Goal: Task Accomplishment & Management: Manage account settings

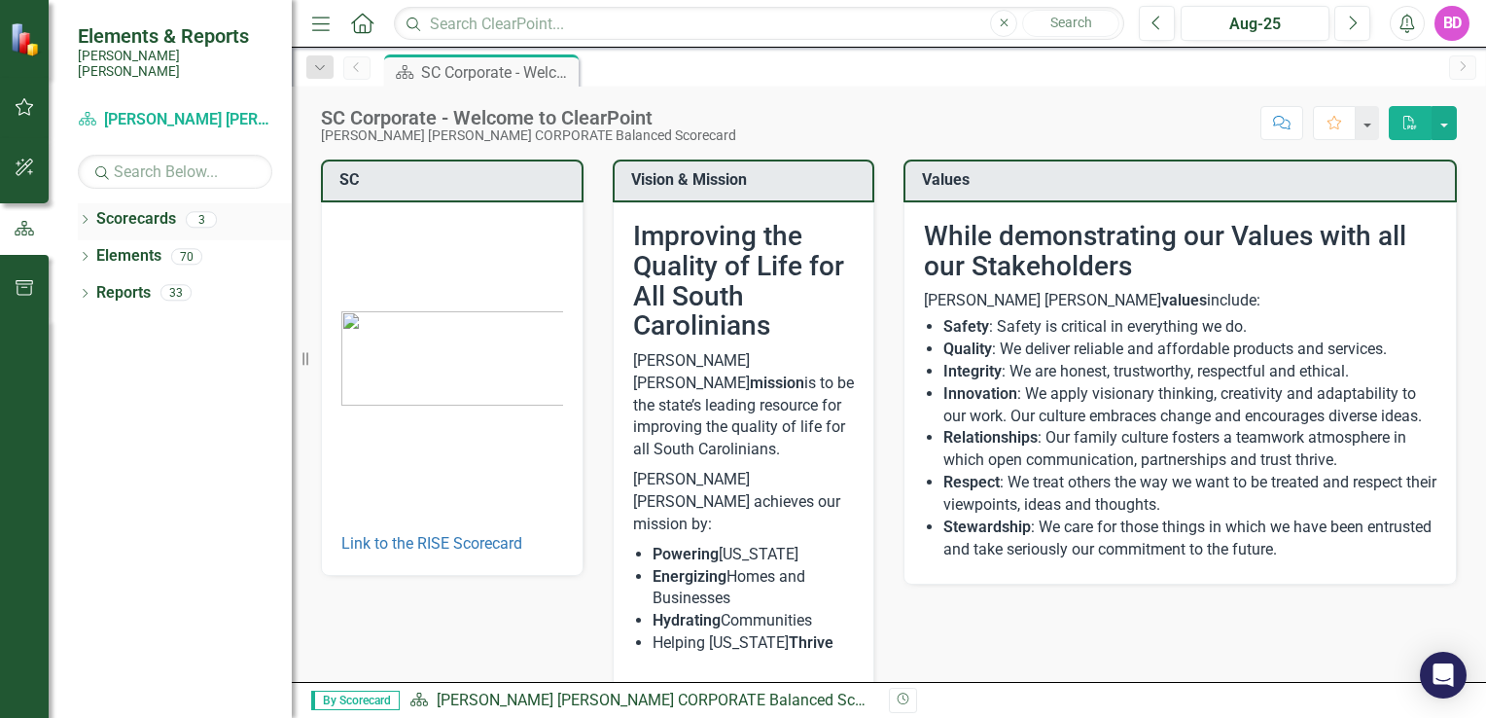
click at [206, 211] on div "3" at bounding box center [201, 219] width 31 height 17
click at [144, 208] on link "Scorecards" at bounding box center [136, 219] width 80 height 22
click at [206, 211] on div "3" at bounding box center [201, 219] width 31 height 17
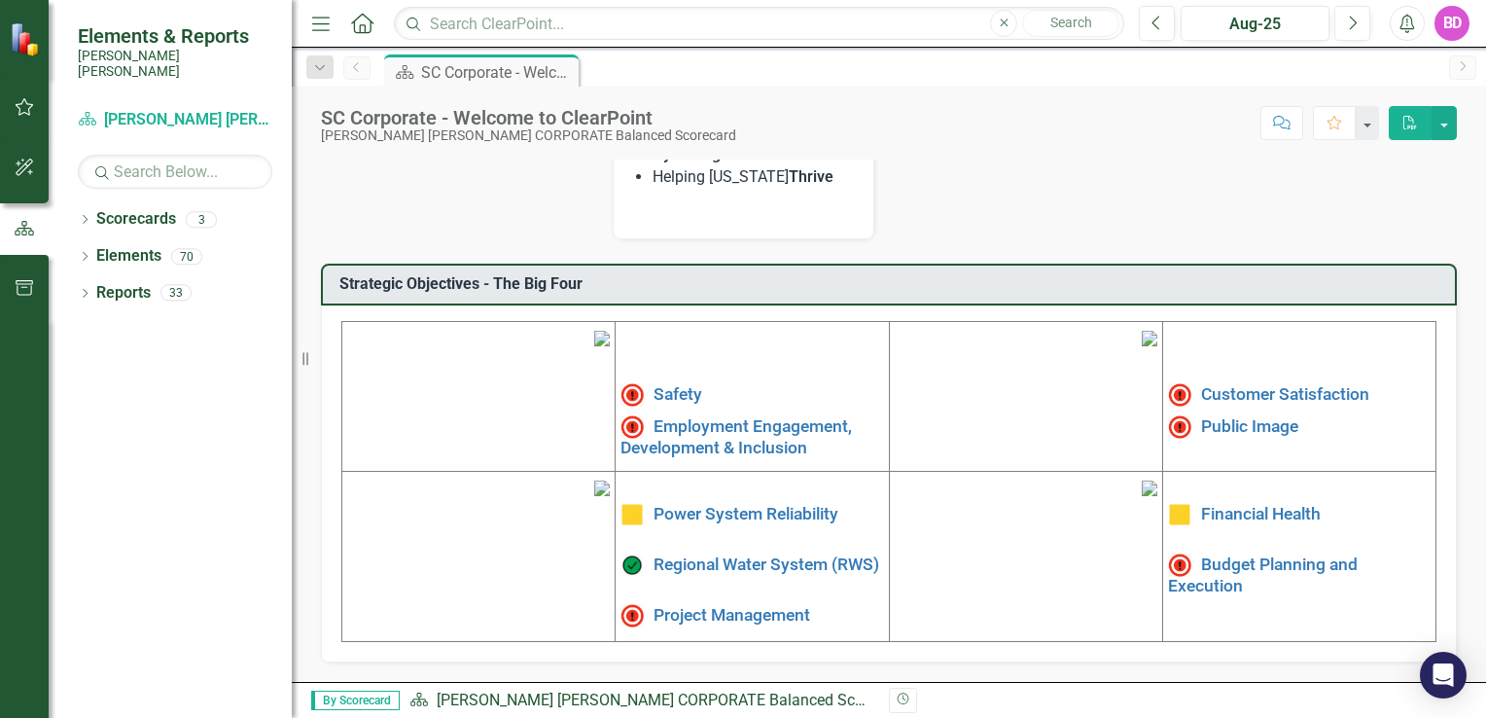
scroll to position [595, 0]
click at [22, 110] on icon "button" at bounding box center [25, 107] width 20 height 16
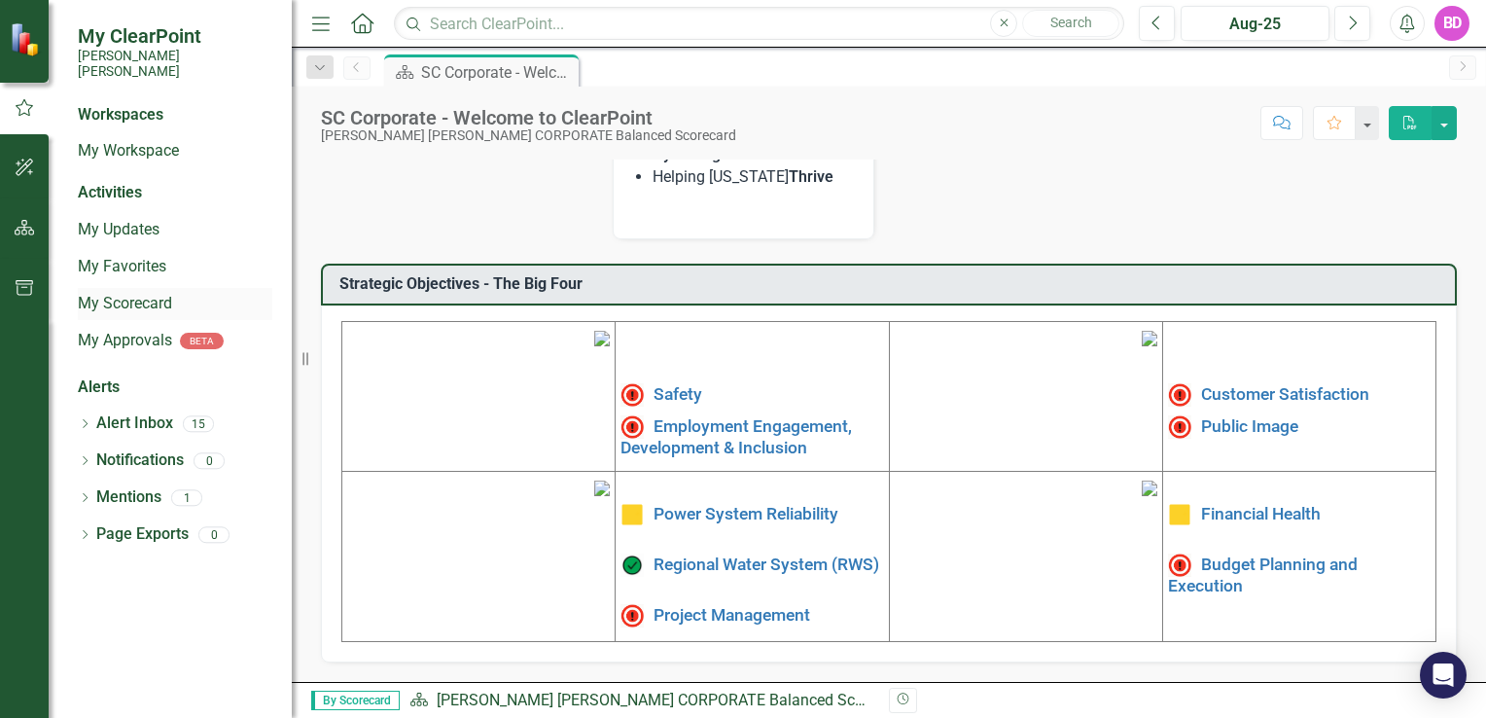
click at [107, 293] on link "My Scorecard" at bounding box center [175, 304] width 195 height 22
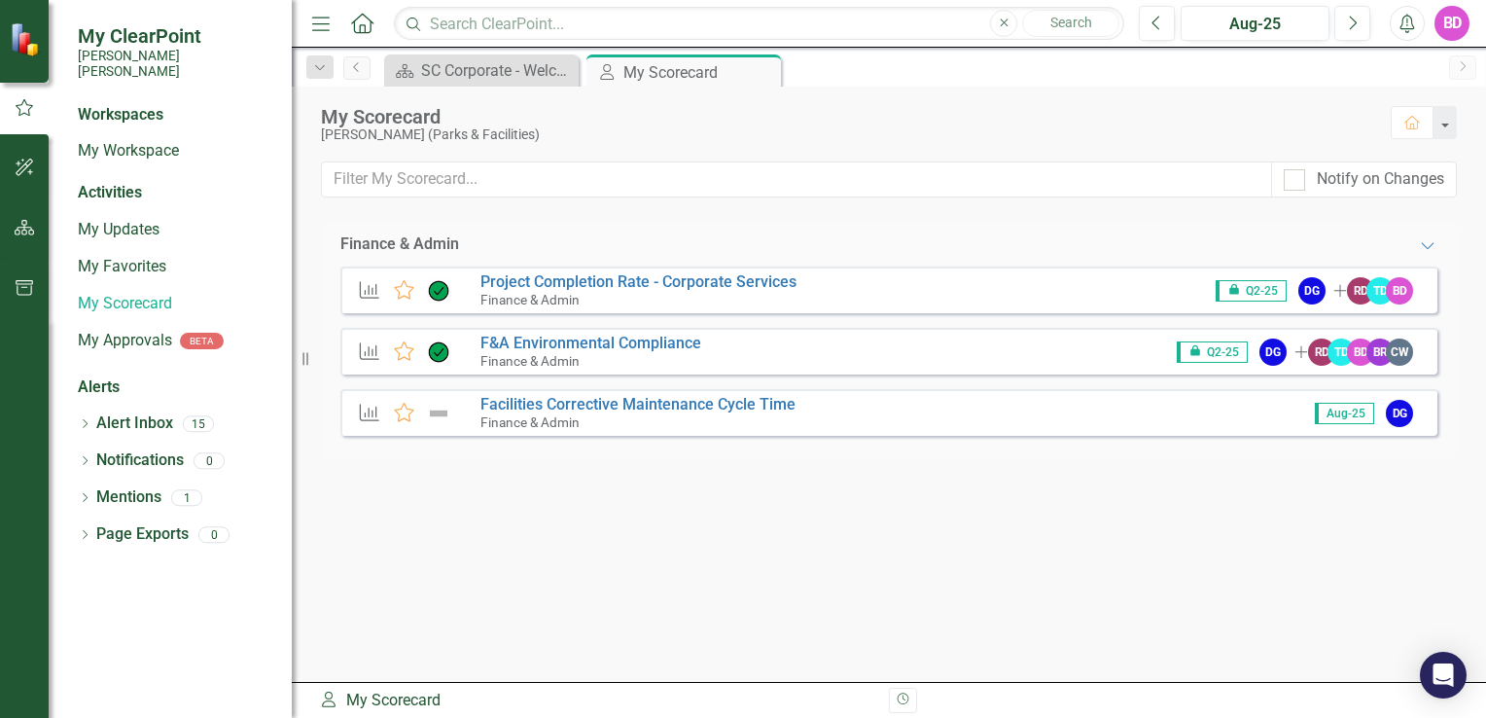
click at [370, 411] on icon "KPI" at bounding box center [369, 412] width 25 height 19
click at [734, 399] on link "Facilities Corrective Maintenance Cycle Time" at bounding box center [638, 404] width 315 height 18
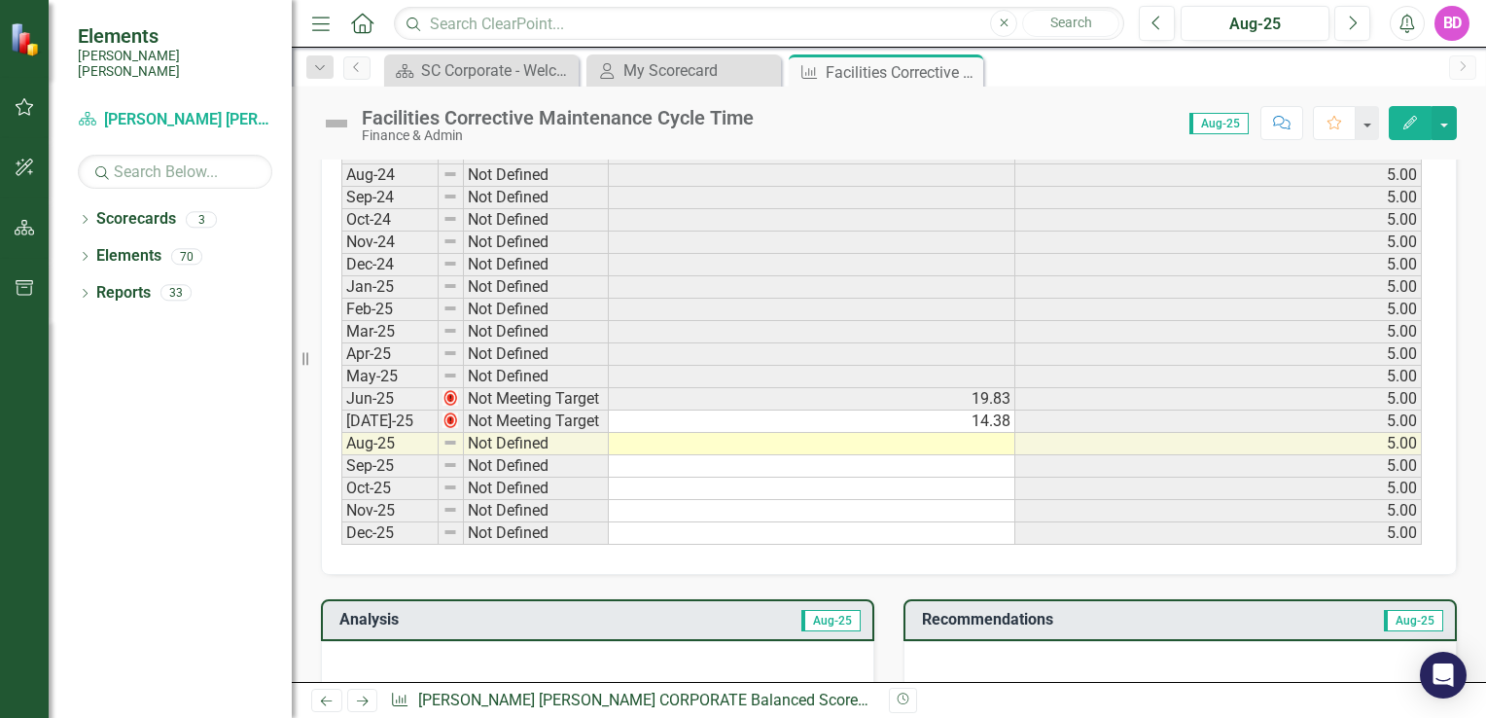
scroll to position [1006, 0]
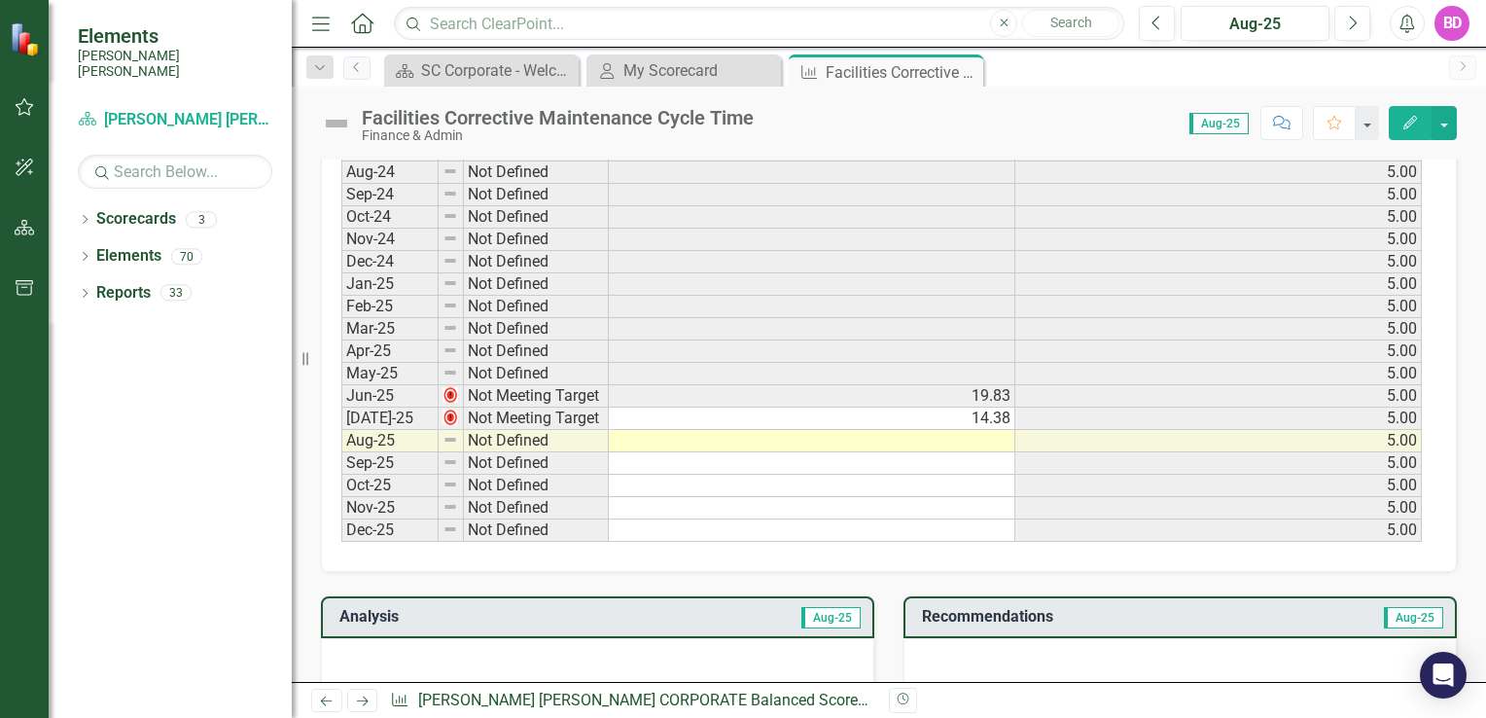
click at [963, 436] on td at bounding box center [812, 441] width 407 height 22
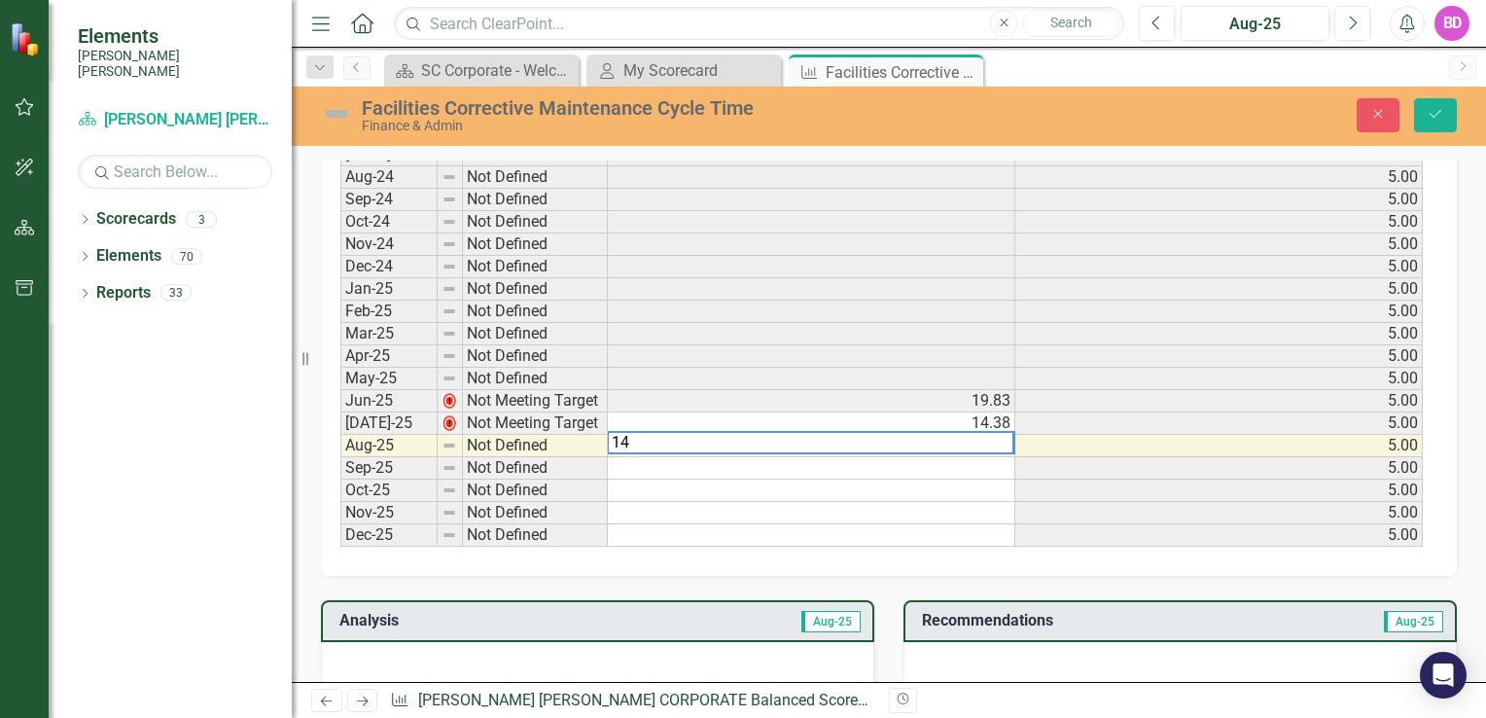
scroll to position [1011, 0]
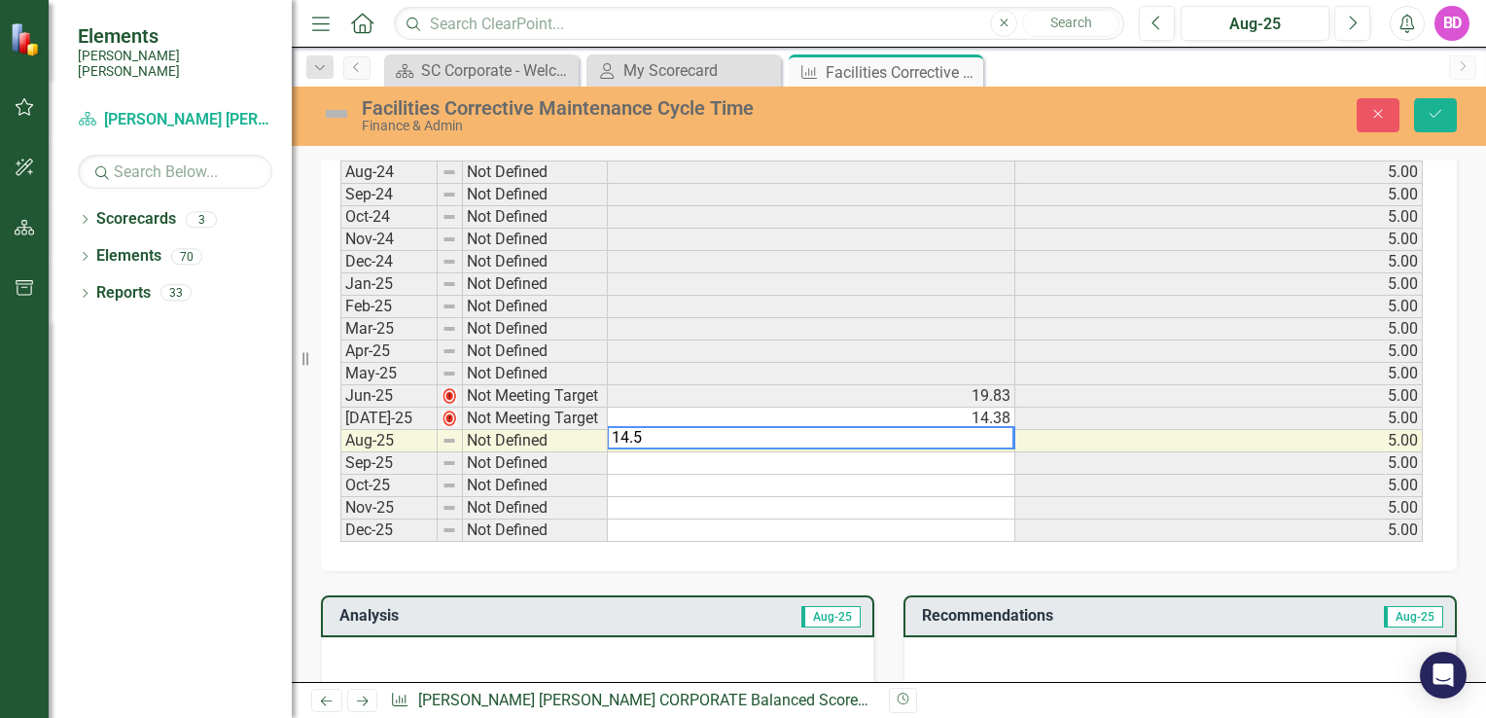
type textarea "14.54"
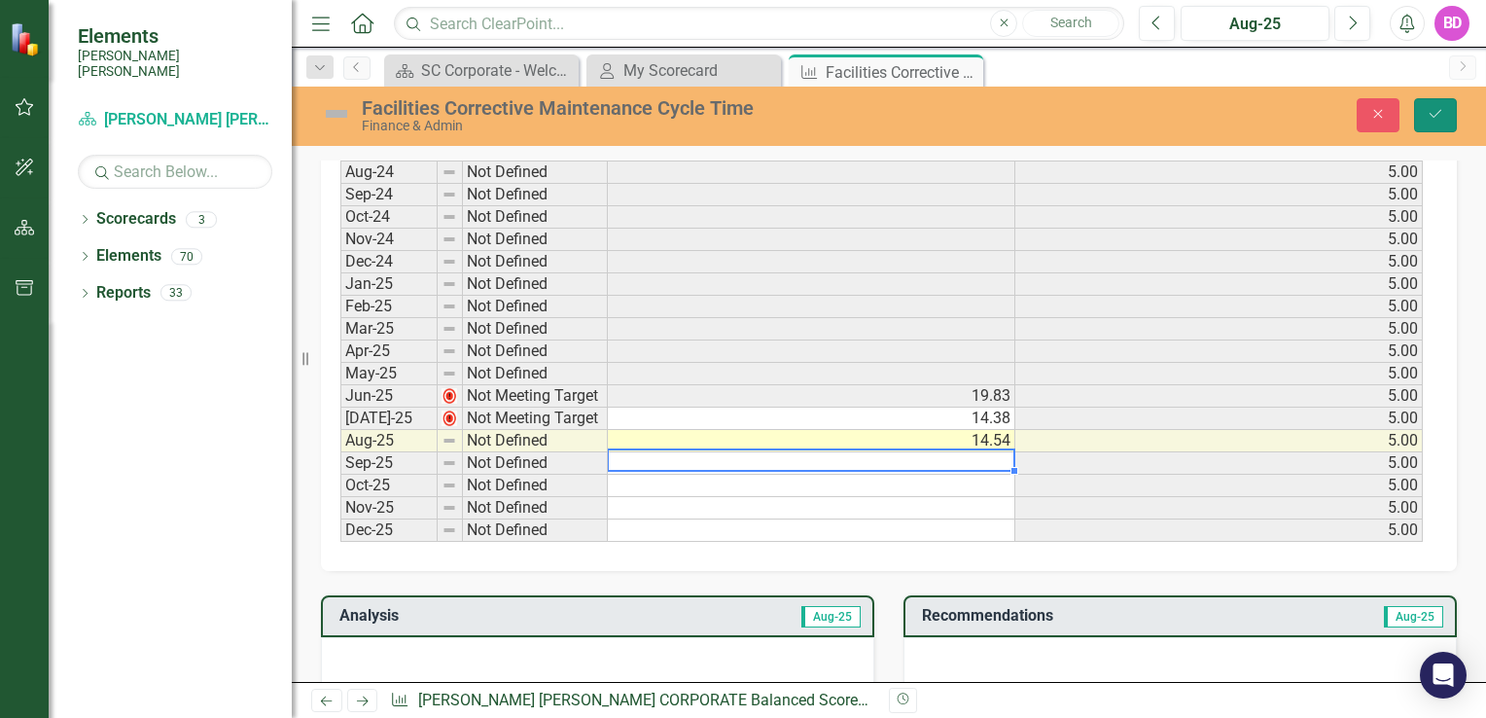
click at [1427, 112] on icon "Save" at bounding box center [1436, 114] width 18 height 14
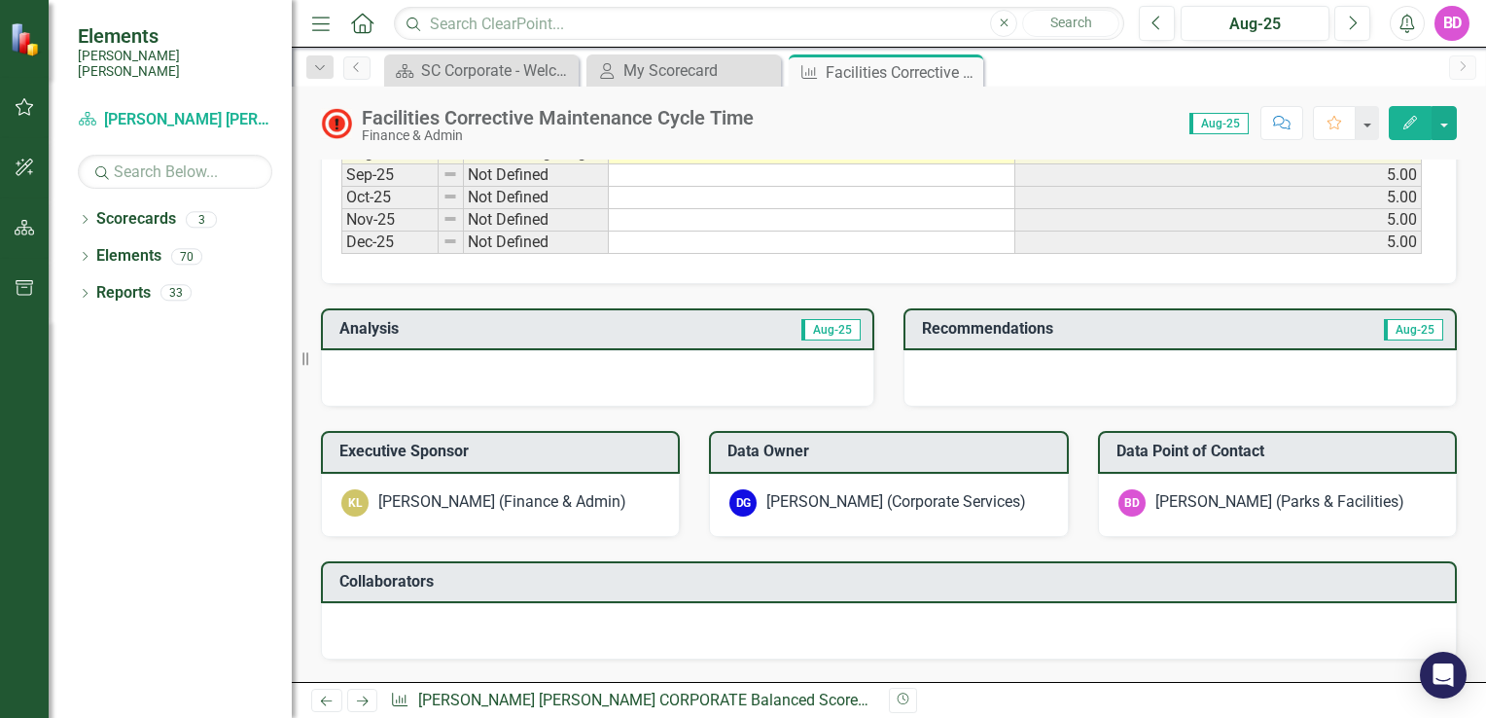
scroll to position [1297, 0]
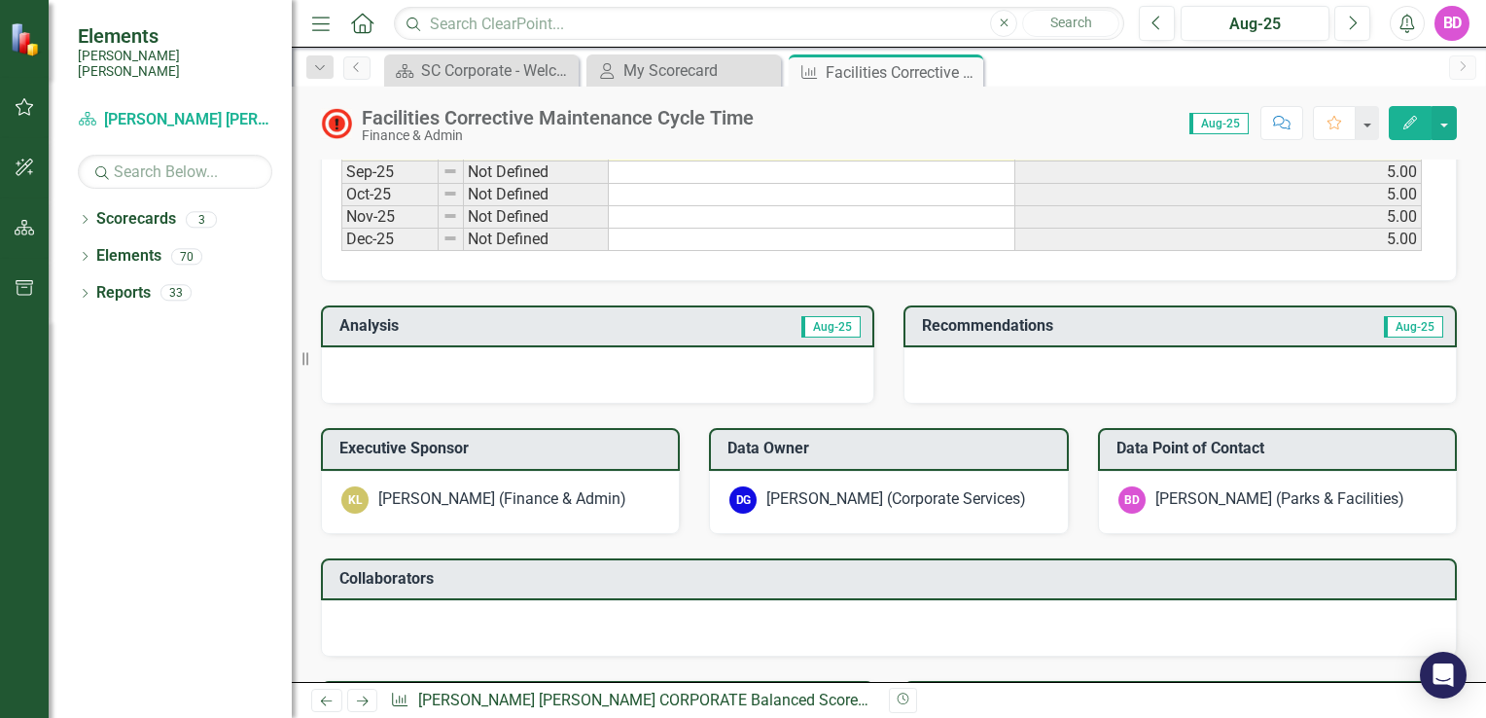
click at [676, 363] on div at bounding box center [597, 375] width 553 height 56
click at [526, 317] on h3 "Analysis" at bounding box center [468, 326] width 258 height 18
click at [816, 323] on span "Aug-25" at bounding box center [831, 326] width 59 height 21
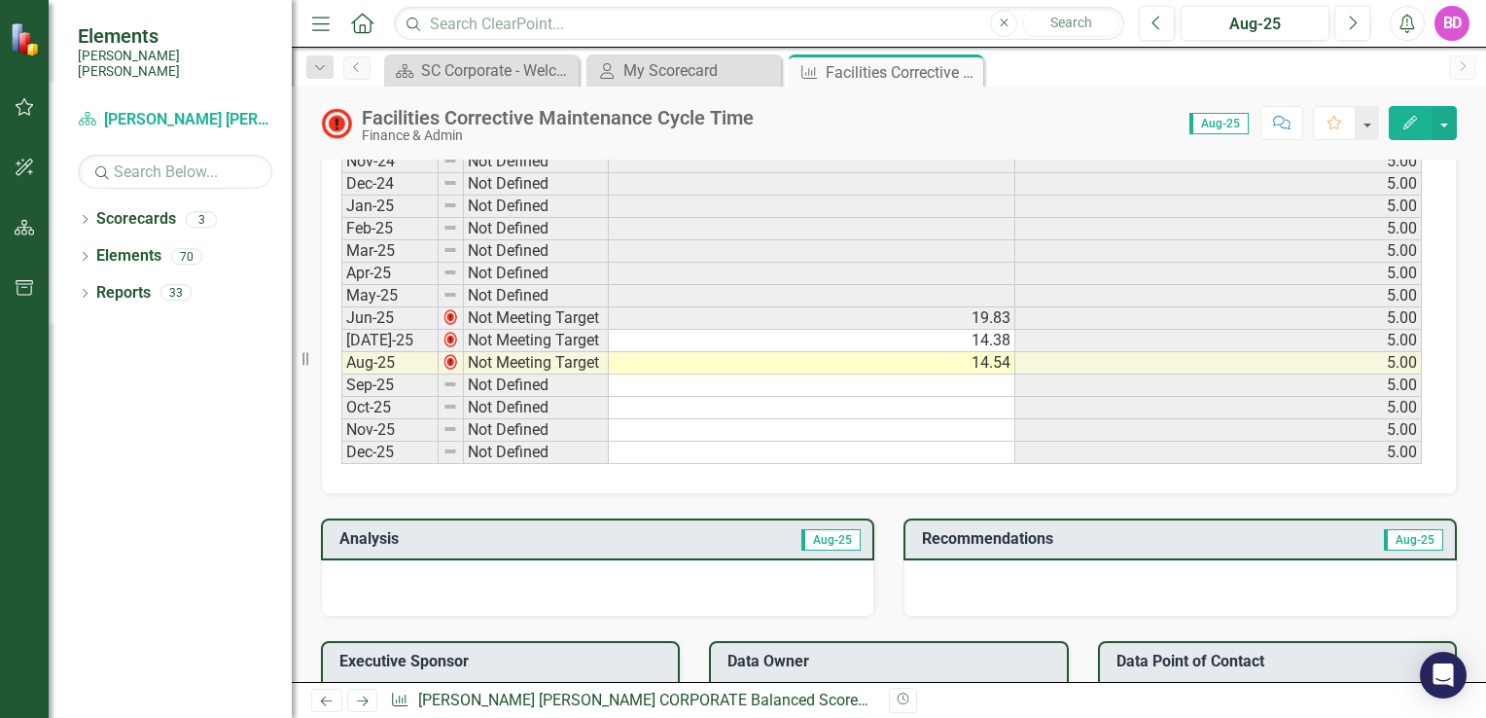
scroll to position [1077, 0]
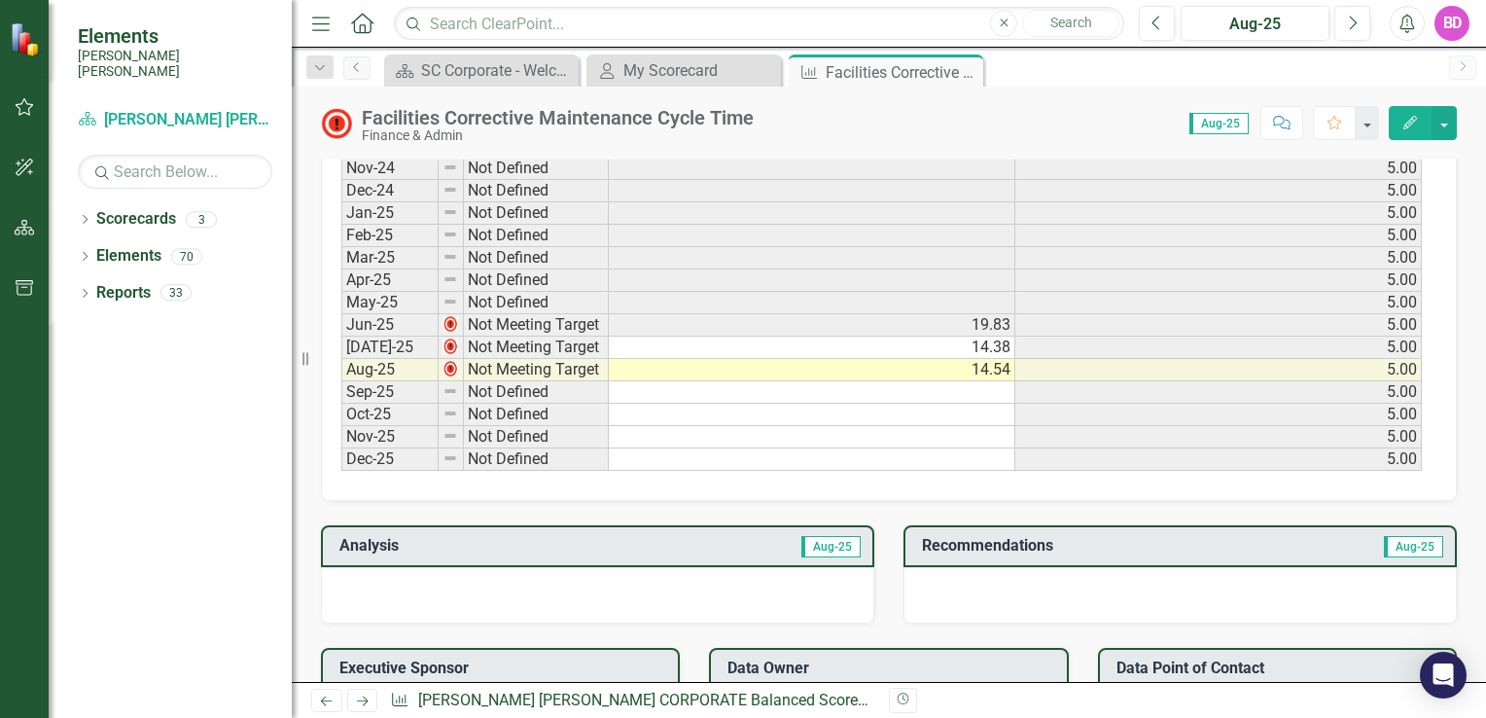
drag, startPoint x: 539, startPoint y: 575, endPoint x: 488, endPoint y: 609, distance: 61.0
click at [488, 609] on div at bounding box center [597, 595] width 553 height 56
click at [671, 71] on div "My Scorecard" at bounding box center [688, 70] width 128 height 24
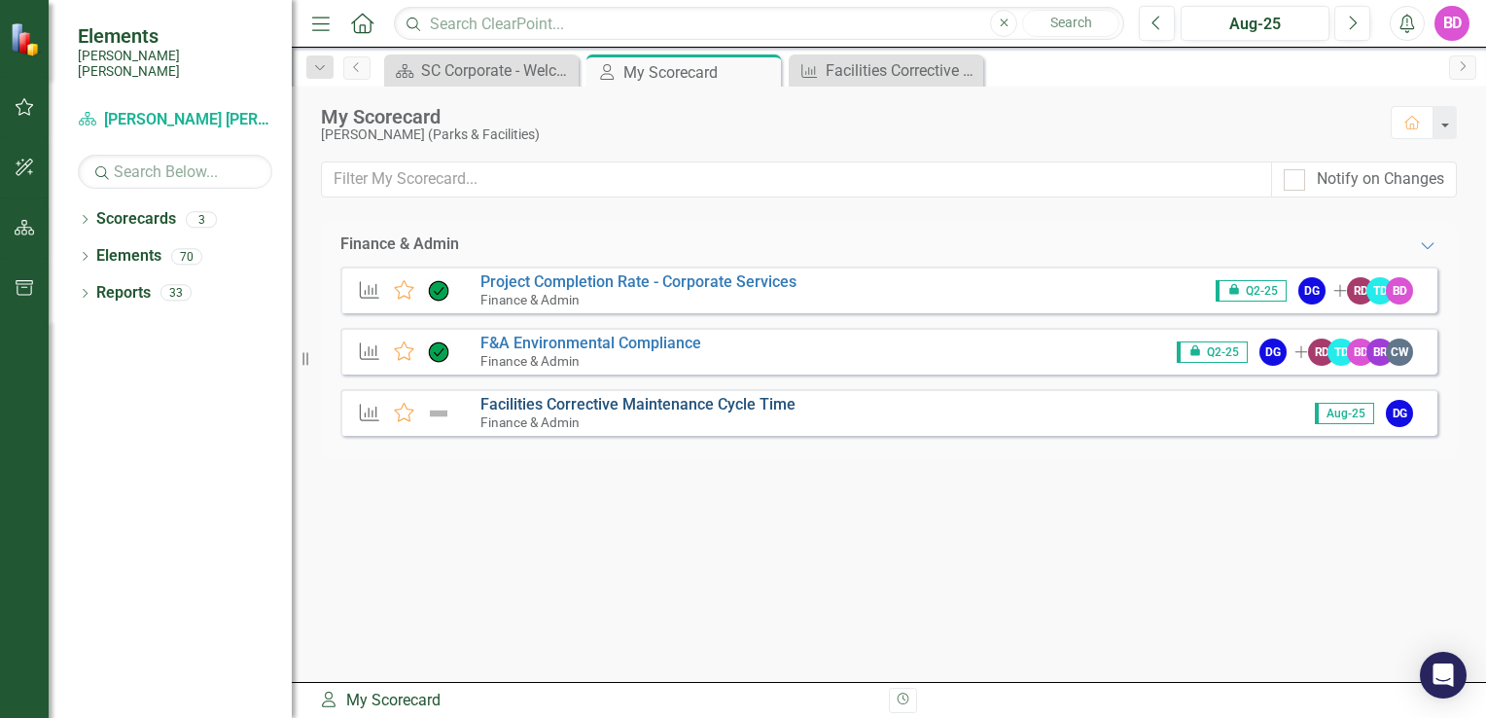
click at [529, 408] on link "Facilities Corrective Maintenance Cycle Time" at bounding box center [638, 404] width 315 height 18
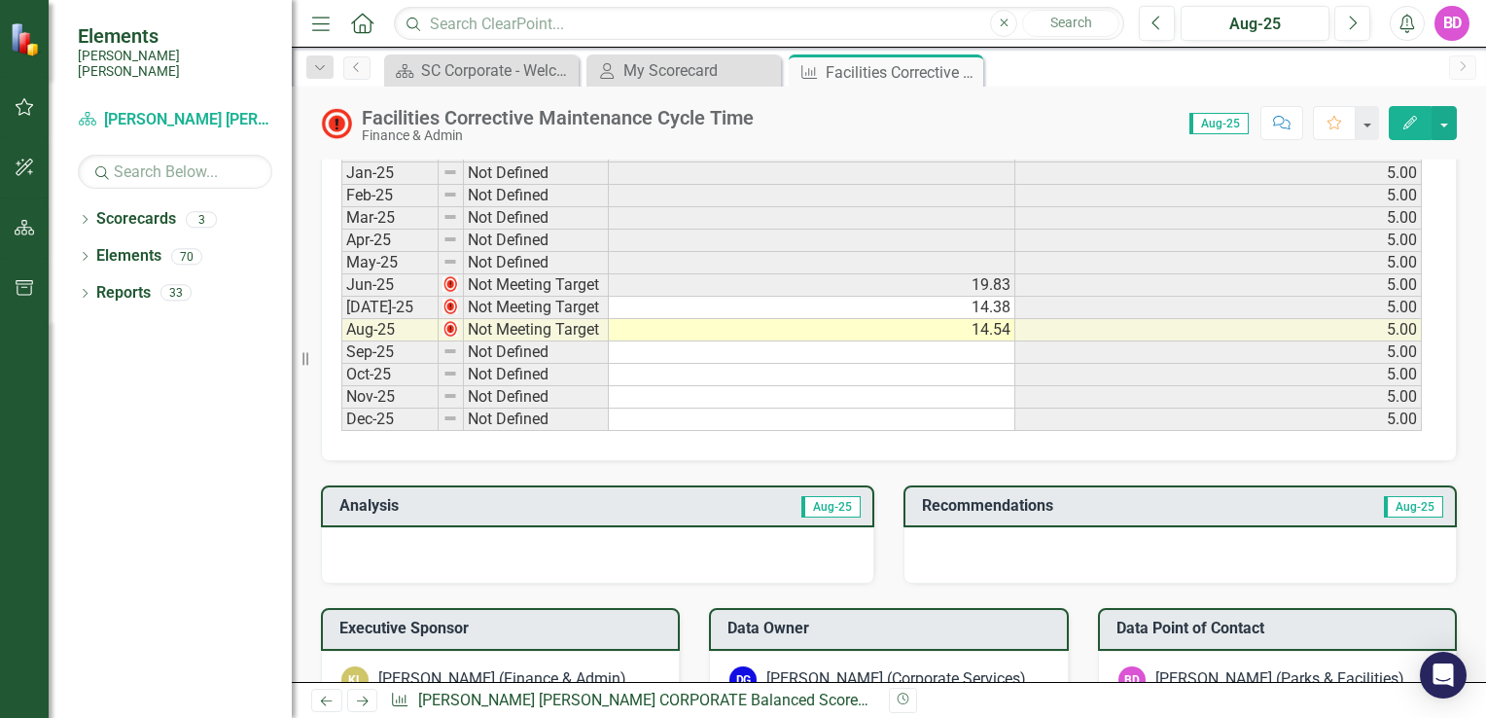
scroll to position [1119, 0]
click at [374, 495] on h3 "Analysis" at bounding box center [468, 504] width 258 height 18
click at [382, 496] on h3 "Analysis" at bounding box center [468, 504] width 258 height 18
click at [471, 546] on div at bounding box center [597, 553] width 553 height 56
click at [199, 211] on div "3" at bounding box center [201, 219] width 31 height 17
